Goal: Transaction & Acquisition: Purchase product/service

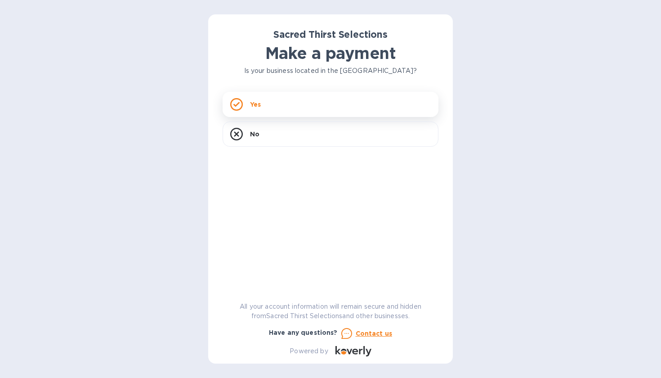
click at [314, 99] on div "Yes" at bounding box center [331, 104] width 216 height 25
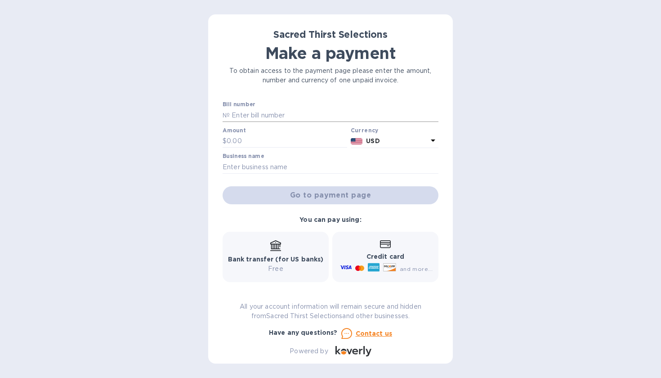
click at [291, 111] on input "text" at bounding box center [334, 114] width 209 height 13
paste input "53083"
type input "53083"
click at [274, 143] on input "text" at bounding box center [287, 140] width 121 height 13
type input "953.8"
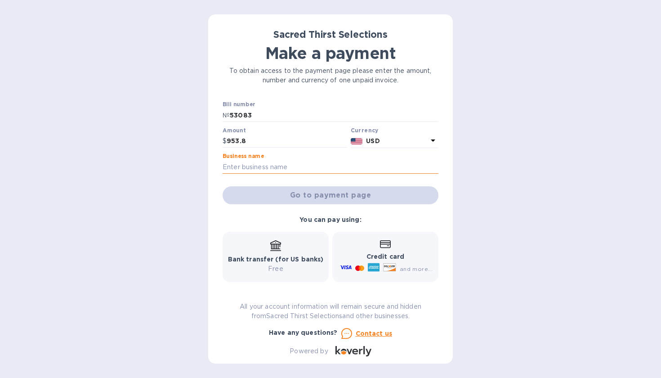
click at [327, 170] on input "text" at bounding box center [331, 166] width 216 height 13
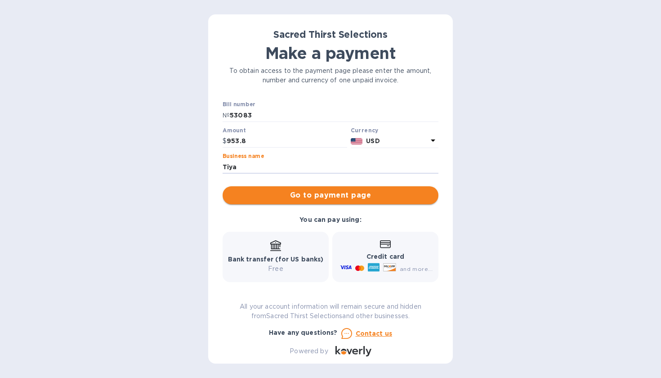
type input "Tiya"
click at [340, 190] on span "Go to payment page" at bounding box center [330, 195] width 201 height 11
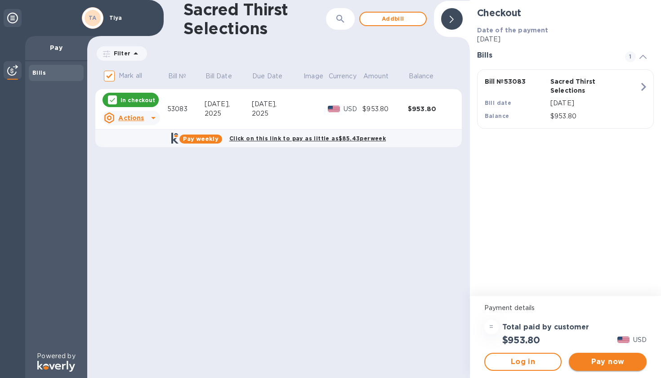
click at [601, 366] on span "Pay now" at bounding box center [607, 361] width 63 height 11
click at [537, 364] on span "Log in" at bounding box center [523, 361] width 62 height 11
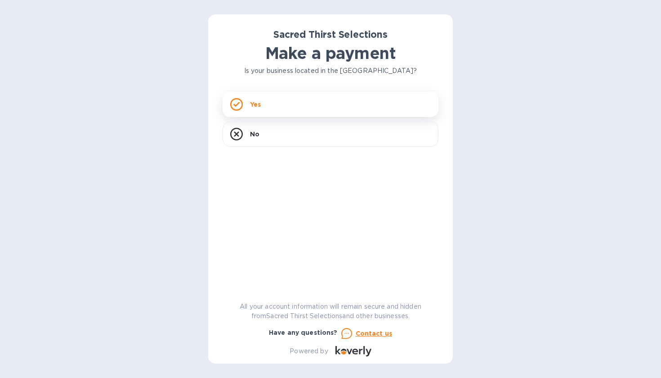
click at [301, 96] on div "Yes" at bounding box center [331, 104] width 216 height 25
